Goal: Transaction & Acquisition: Purchase product/service

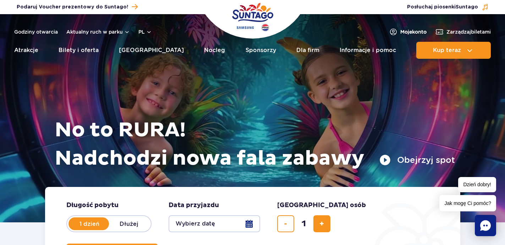
click at [409, 33] on span "Moje konto" at bounding box center [413, 31] width 26 height 7
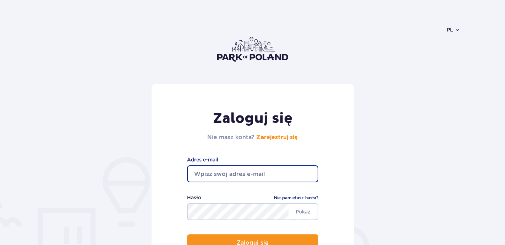
type input "[EMAIL_ADDRESS][DOMAIN_NAME]"
click at [252, 243] on button "Zaloguj się" at bounding box center [252, 243] width 131 height 17
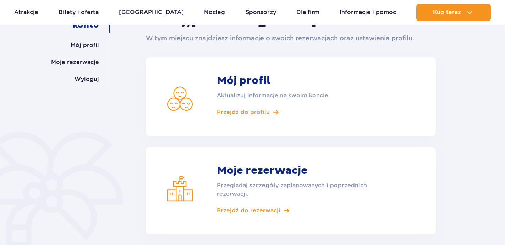
scroll to position [128, 0]
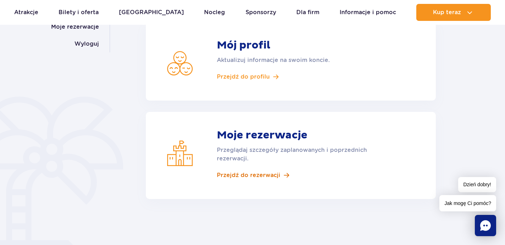
click at [276, 178] on span "Przejdź do rezerwacji" at bounding box center [248, 176] width 63 height 8
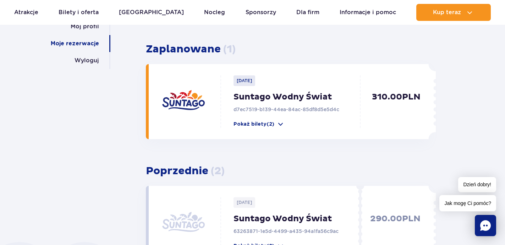
scroll to position [112, 0]
click at [267, 126] on p "Pokaż bilety (2)" at bounding box center [253, 124] width 41 height 7
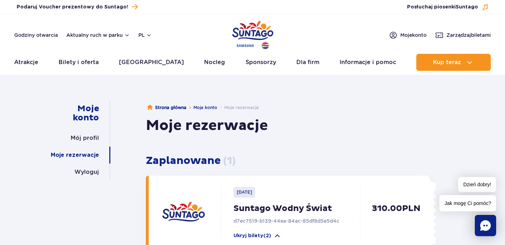
scroll to position [0, 0]
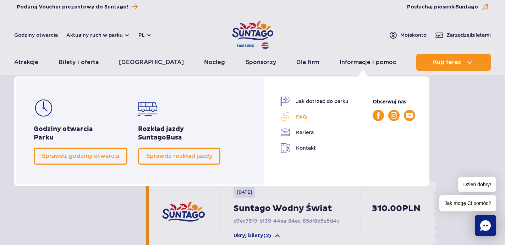
click at [303, 120] on link "FAQ" at bounding box center [314, 117] width 68 height 10
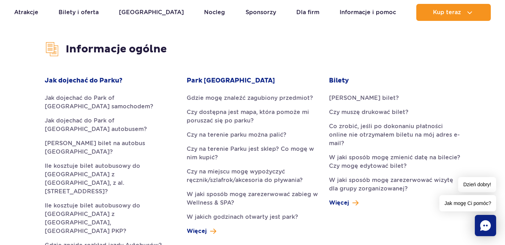
scroll to position [174, 0]
click at [369, 132] on link "Co zrobić, jeśli po dokonaniu płatności online nie otrzymałem biletu na mój adr…" at bounding box center [394, 135] width 131 height 26
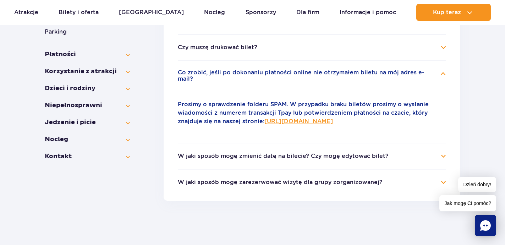
scroll to position [181, 0]
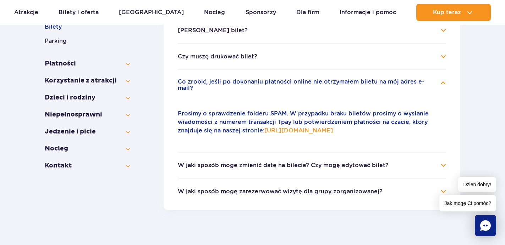
click at [333, 127] on link "https://parkofpoland.com/pl/kontakt" at bounding box center [298, 130] width 68 height 7
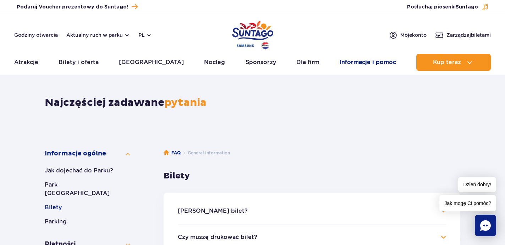
scroll to position [0, 0]
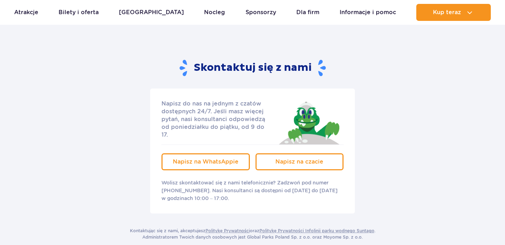
scroll to position [80, 0]
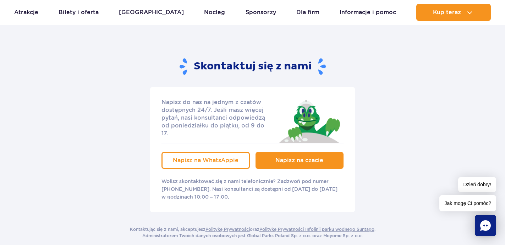
click at [309, 157] on span "Napisz na czacie" at bounding box center [299, 160] width 48 height 7
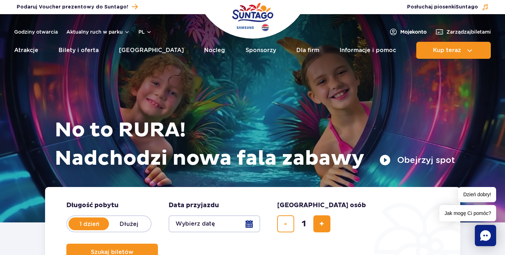
click at [404, 31] on span "Moje konto" at bounding box center [413, 31] width 26 height 7
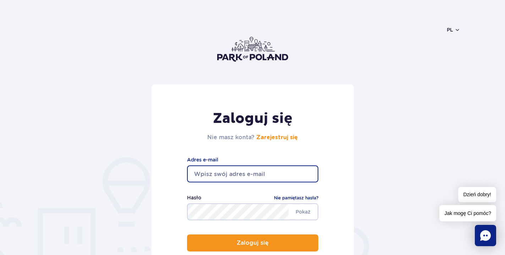
type input "ala_konk@vp.pl"
click at [252, 243] on button "Zaloguj się" at bounding box center [252, 243] width 131 height 17
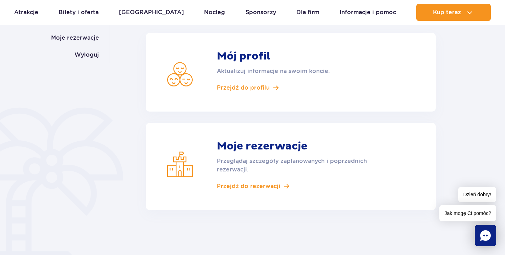
scroll to position [118, 0]
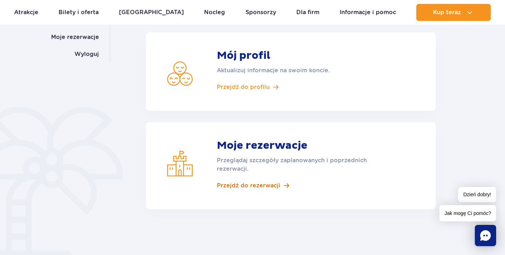
click at [270, 185] on span "Przejdź do rezerwacji" at bounding box center [248, 186] width 63 height 8
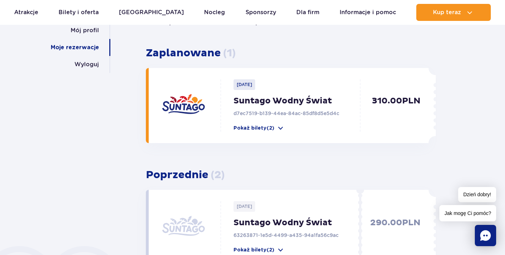
scroll to position [99, 0]
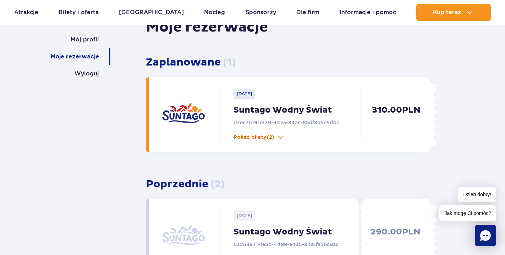
click at [267, 137] on p "Pokaż bilety (2)" at bounding box center [253, 137] width 41 height 7
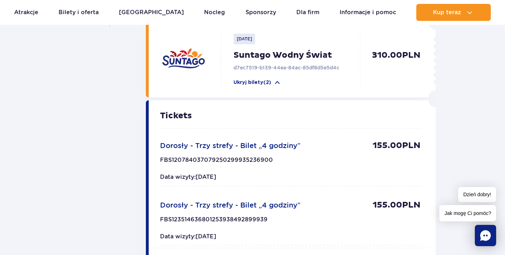
scroll to position [149, 0]
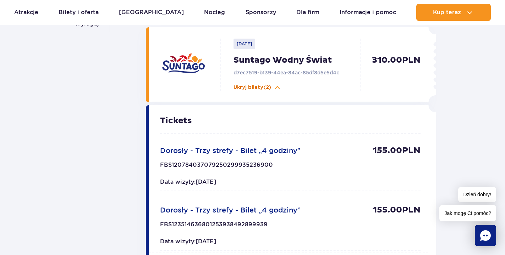
click at [268, 85] on p "Ukryj bilety (2)" at bounding box center [252, 87] width 38 height 7
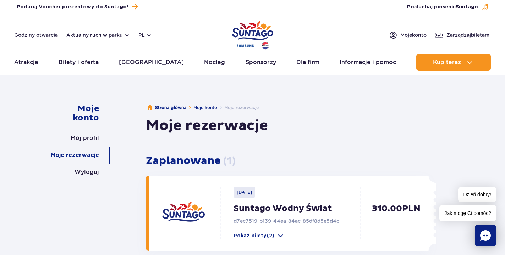
scroll to position [0, 0]
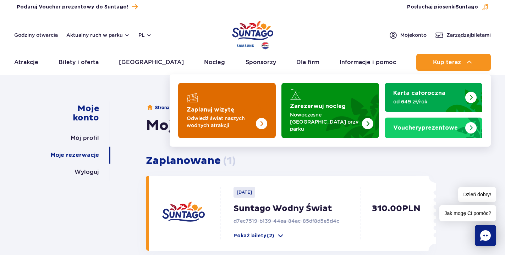
click at [224, 92] on img "Zaplanuj wizytę" at bounding box center [247, 110] width 56 height 55
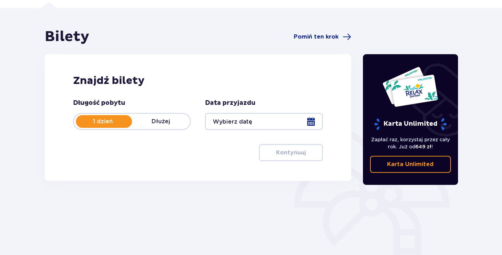
scroll to position [48, 0]
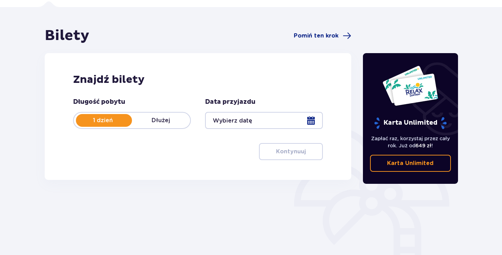
click at [315, 123] on div at bounding box center [264, 120] width 118 height 17
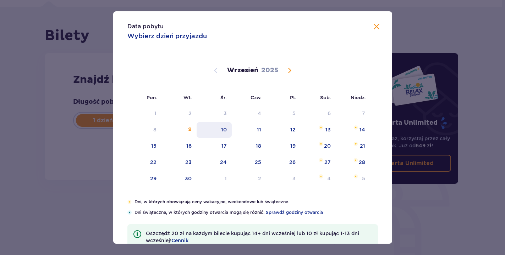
click at [226, 133] on div "10" at bounding box center [214, 130] width 35 height 16
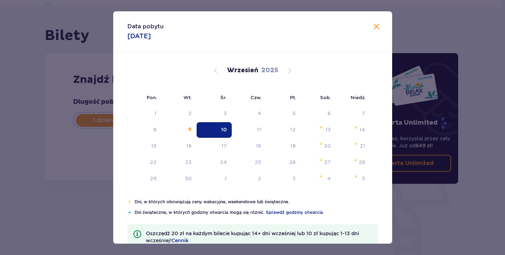
type input "[DATE]"
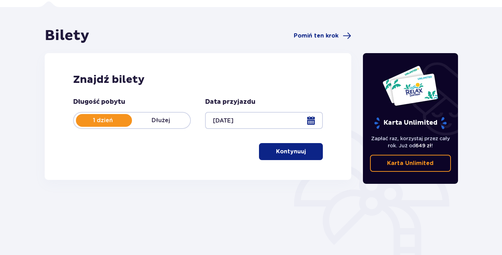
click at [288, 154] on p "Kontynuuj" at bounding box center [291, 152] width 30 height 8
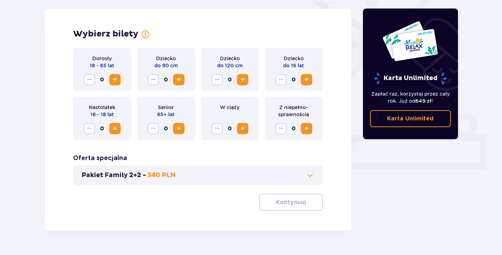
scroll to position [197, 0]
click at [116, 77] on span "Increase" at bounding box center [115, 79] width 9 height 9
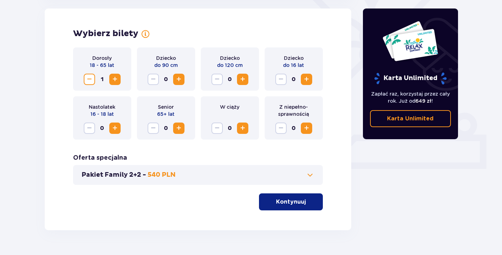
click at [293, 207] on button "Kontynuuj" at bounding box center [291, 202] width 64 height 17
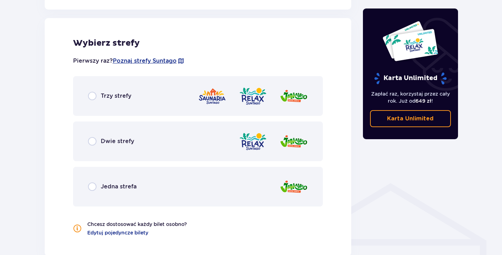
scroll to position [394, 0]
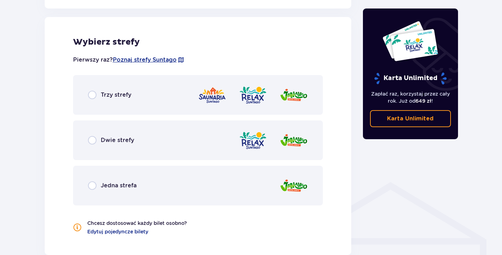
click at [94, 140] on input "radio" at bounding box center [92, 140] width 9 height 9
radio input "true"
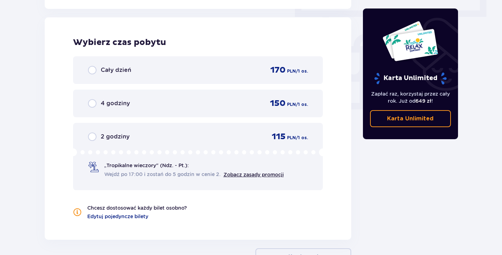
scroll to position [641, 0]
click at [94, 103] on input "radio" at bounding box center [92, 103] width 9 height 9
radio input "true"
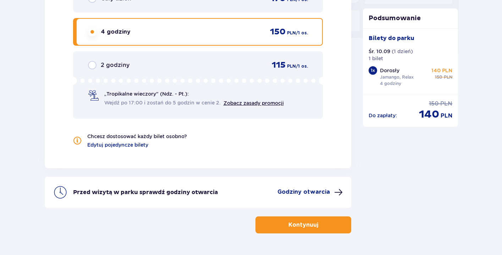
scroll to position [710, 0]
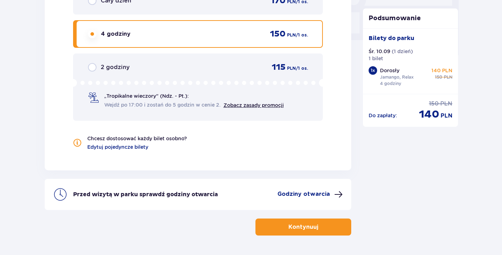
click at [311, 225] on p "Kontynuuj" at bounding box center [303, 227] width 30 height 8
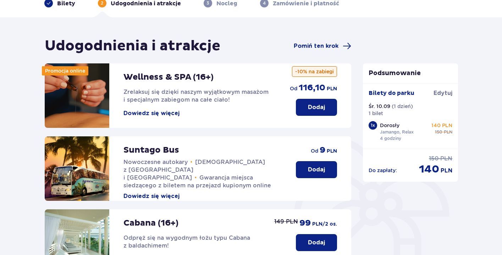
scroll to position [125, 0]
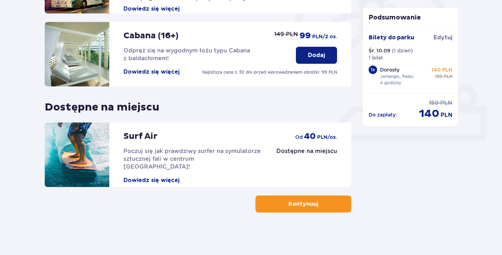
click at [308, 204] on p "Kontynuuj" at bounding box center [303, 204] width 30 height 8
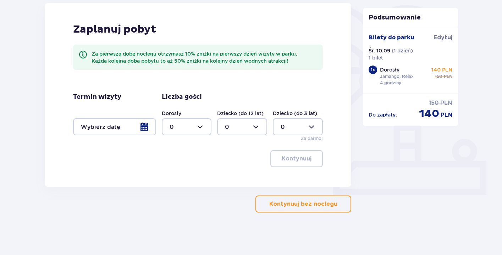
click at [312, 207] on p "Kontynuuj bez noclegu" at bounding box center [303, 204] width 68 height 8
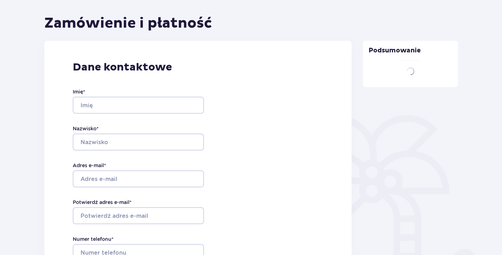
type input "Alicja"
type input "Końka"
type input "[EMAIL_ADDRESS][DOMAIN_NAME]"
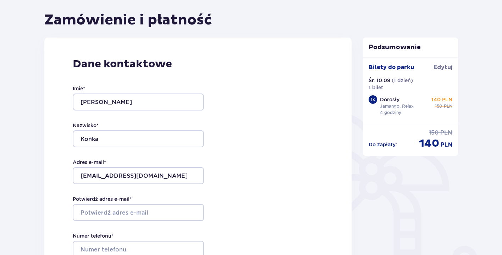
scroll to position [66, 0]
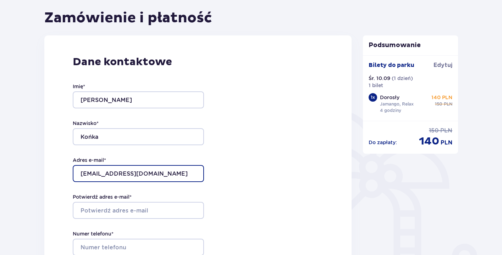
click at [81, 174] on input "[EMAIL_ADDRESS][DOMAIN_NAME]" at bounding box center [138, 173] width 131 height 17
click at [137, 176] on input "[EMAIL_ADDRESS][DOMAIN_NAME]" at bounding box center [138, 173] width 131 height 17
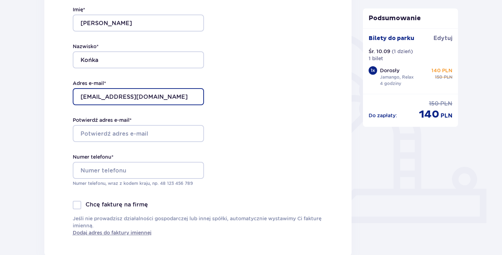
scroll to position [143, 0]
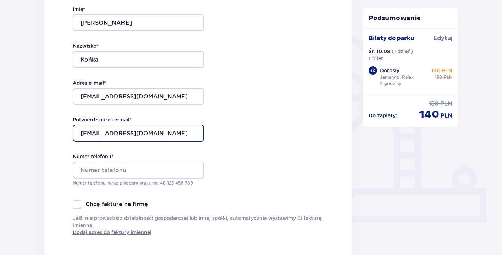
type input "[EMAIL_ADDRESS][DOMAIN_NAME]"
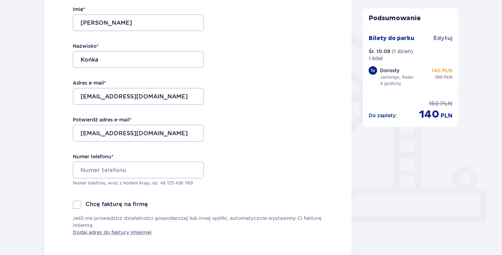
click at [226, 145] on div "Dane kontaktowe Imię * Alicja Nazwisko * Końka Adres e-mail * ala_konk@vp.pl Po…" at bounding box center [198, 107] width 308 height 298
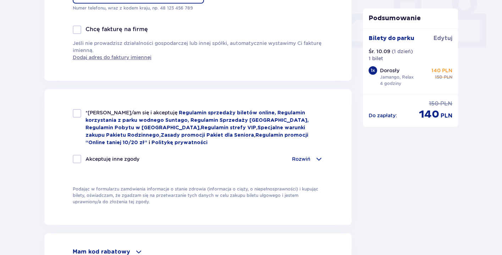
scroll to position [322, 0]
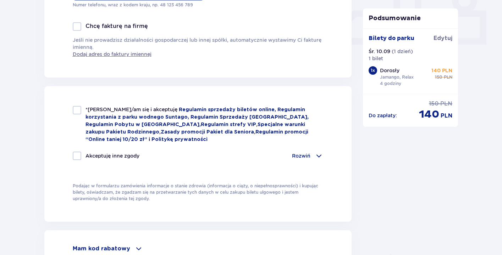
type input "530777224"
click at [78, 108] on div at bounding box center [77, 110] width 9 height 9
checkbox input "true"
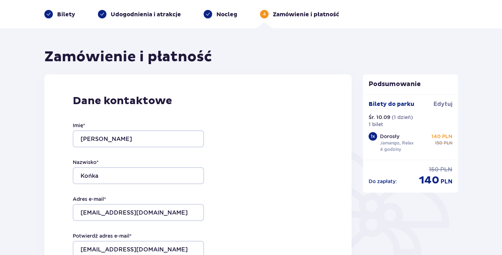
scroll to position [46, 0]
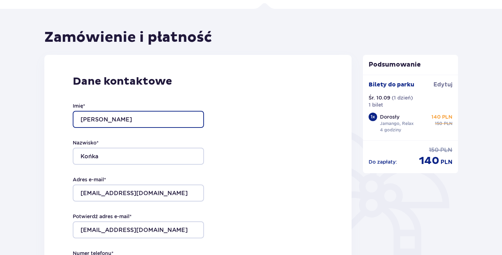
click at [82, 121] on input "Alicja" at bounding box center [138, 119] width 131 height 17
click at [144, 206] on div "Imię * Alicja Nazwisko * Końka Adres e-mail * ala_konk@vp.pl Potwierdź adres e-…" at bounding box center [138, 192] width 131 height 209
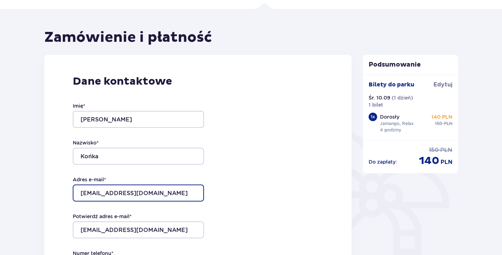
click at [137, 193] on input "[EMAIL_ADDRESS][DOMAIN_NAME]" at bounding box center [138, 193] width 131 height 17
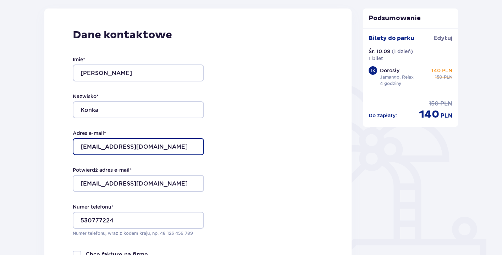
scroll to position [95, 0]
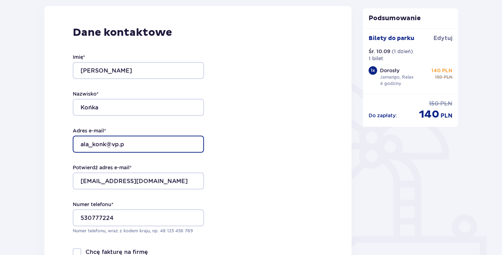
type input "[EMAIL_ADDRESS][DOMAIN_NAME]"
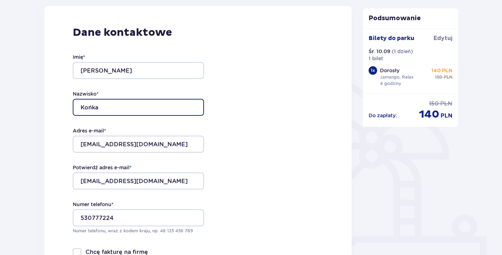
click at [138, 100] on input "Końka" at bounding box center [138, 107] width 131 height 17
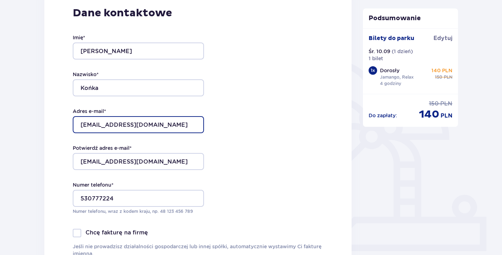
click at [81, 126] on input "[EMAIL_ADDRESS][DOMAIN_NAME]" at bounding box center [138, 124] width 131 height 17
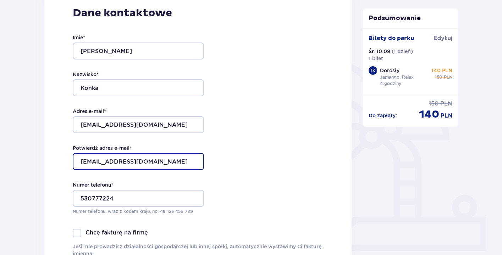
click at [82, 164] on input "[EMAIL_ADDRESS][DOMAIN_NAME]" at bounding box center [138, 161] width 131 height 17
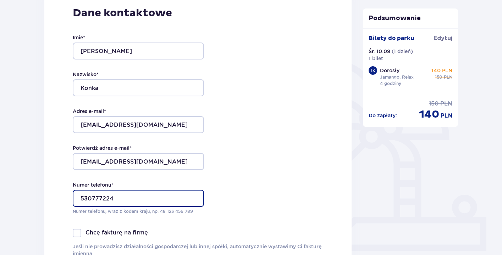
click at [81, 199] on input "530777224" at bounding box center [138, 198] width 131 height 17
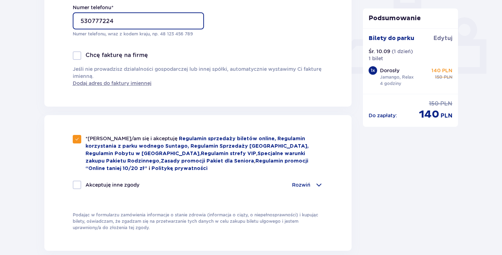
scroll to position [292, 0]
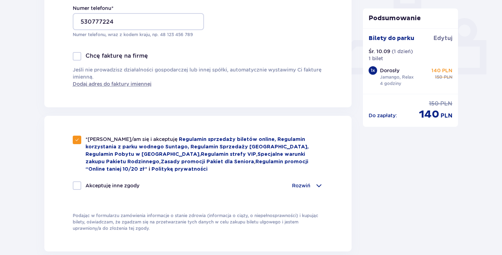
click at [297, 186] on p "Rozwiń" at bounding box center [301, 185] width 18 height 7
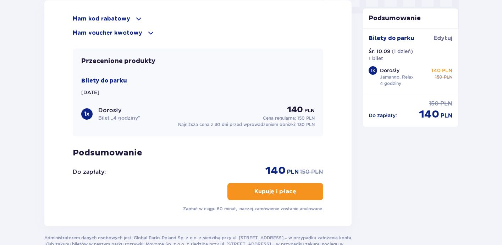
scroll to position [741, 0]
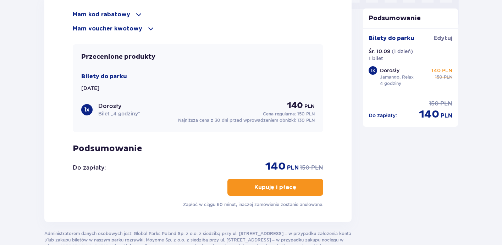
click at [254, 186] on p "Kupuję i płacę" at bounding box center [275, 188] width 42 height 8
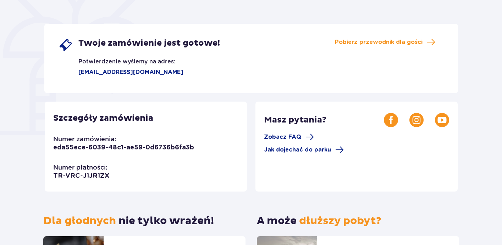
scroll to position [115, 0]
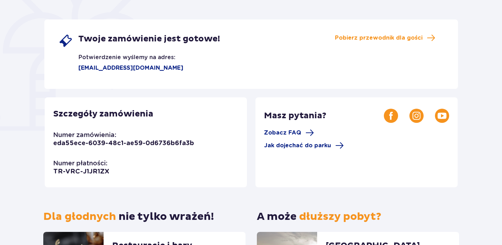
click at [125, 143] on p "eda55ece-6039-48c1-ae59-0d6736b6fa3b" at bounding box center [123, 143] width 141 height 9
click at [72, 170] on p "TR-VRC-J1JR1ZX" at bounding box center [81, 172] width 56 height 9
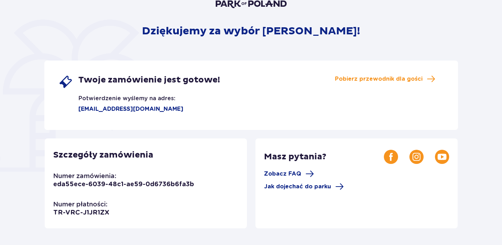
scroll to position [78, 0]
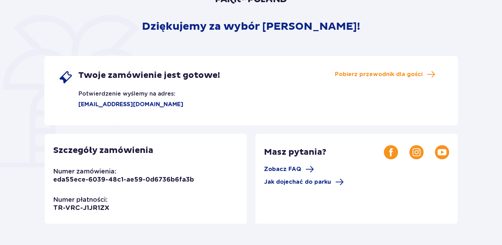
click at [86, 207] on p "TR-VRC-J1JR1ZX" at bounding box center [81, 208] width 56 height 9
drag, startPoint x: 74, startPoint y: 104, endPoint x: 138, endPoint y: 124, distance: 67.1
click at [138, 124] on div "Twoje zamówienie jest gotowe! Potwierdzenie wyślemy na adres: ala_konk@vp.pl Po…" at bounding box center [251, 91] width 414 height 70
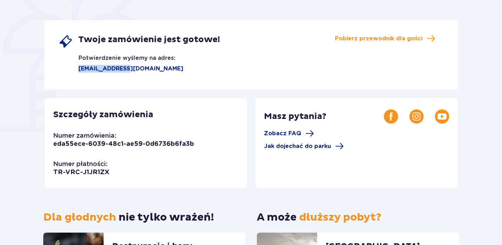
scroll to position [112, 0]
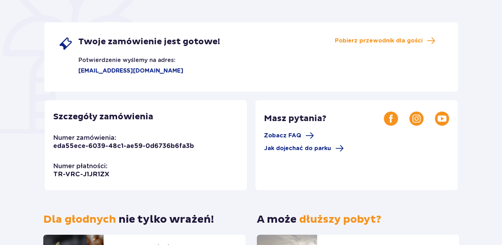
click at [168, 145] on p "eda55ece-6039-48c1-ae59-0d6736b6fa3b" at bounding box center [123, 146] width 141 height 9
click at [109, 115] on p "Szczegóły zamówienia" at bounding box center [103, 117] width 100 height 11
click at [123, 52] on p "Potwierdzenie wyślemy na adres:" at bounding box center [117, 57] width 117 height 13
click at [134, 43] on span "Twoje zamówienie jest gotowe!" at bounding box center [149, 42] width 142 height 11
click at [403, 44] on span "Pobierz przewodnik dla gości" at bounding box center [379, 41] width 88 height 8
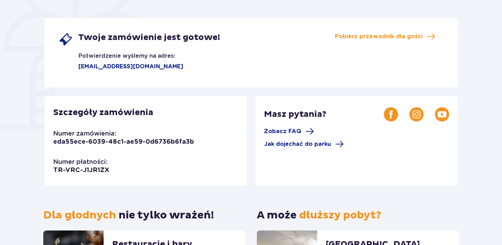
scroll to position [118, 0]
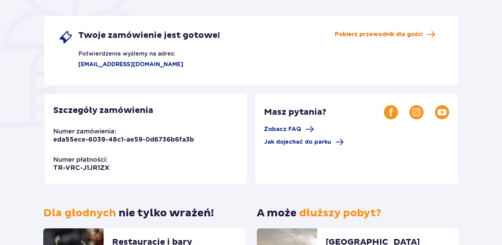
click at [374, 30] on span "Pobierz przewodnik dla gości" at bounding box center [385, 34] width 100 height 9
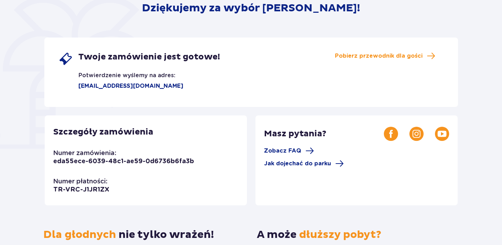
scroll to position [3, 0]
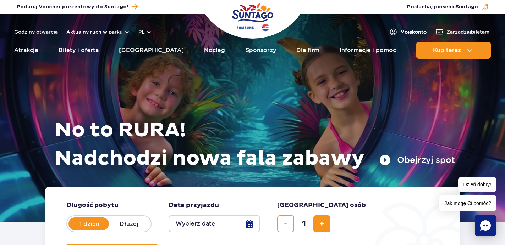
click at [400, 30] on span "Moje konto" at bounding box center [413, 31] width 26 height 7
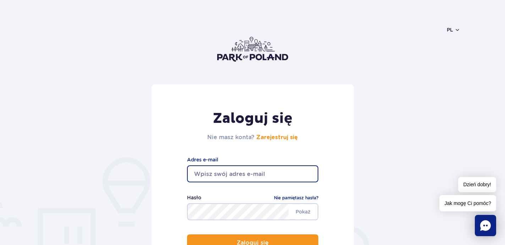
type input "[EMAIL_ADDRESS][DOMAIN_NAME]"
click at [252, 243] on button "Zaloguj się" at bounding box center [252, 243] width 131 height 17
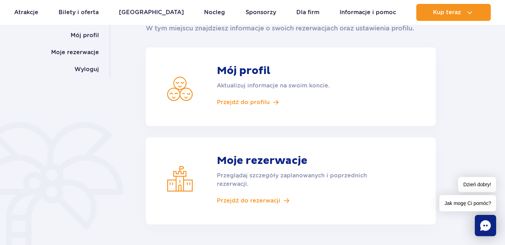
scroll to position [106, 0]
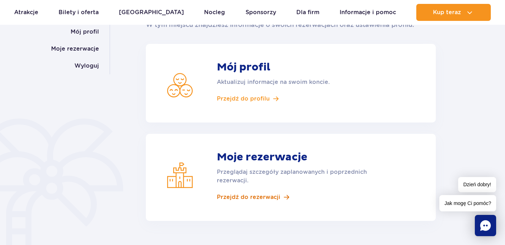
click at [240, 199] on span "Przejdź do rezerwacji" at bounding box center [248, 198] width 63 height 8
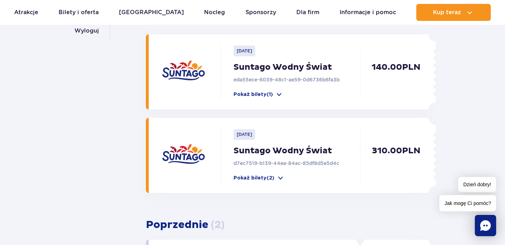
scroll to position [143, 0]
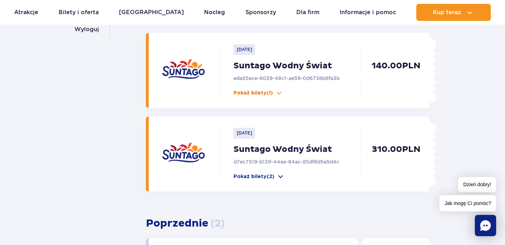
click at [272, 92] on p "Pokaż bilety (1)" at bounding box center [252, 93] width 39 height 7
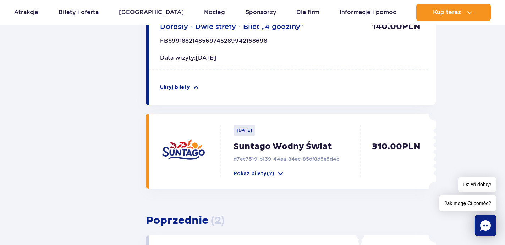
scroll to position [278, 0]
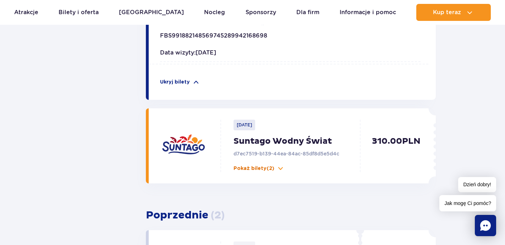
click at [271, 170] on p "Pokaż bilety (2)" at bounding box center [253, 168] width 41 height 7
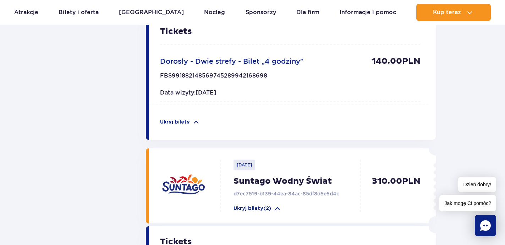
scroll to position [250, 0]
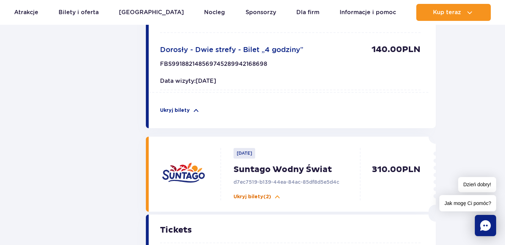
click at [271, 199] on p "Ukryj bilety (2)" at bounding box center [252, 197] width 38 height 7
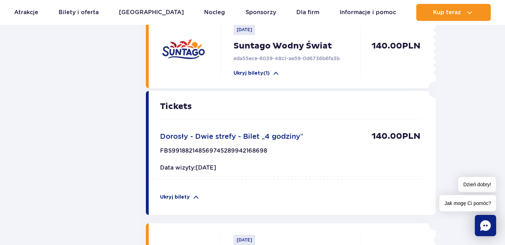
scroll to position [162, 0]
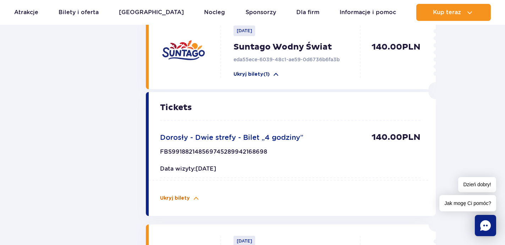
click at [180, 198] on p "Ukryj bilety" at bounding box center [175, 198] width 30 height 7
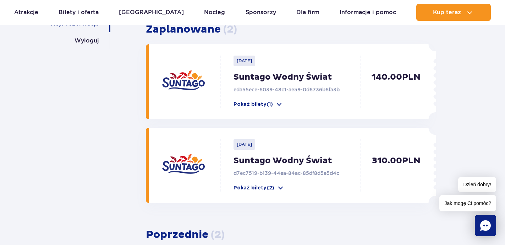
scroll to position [138, 0]
